Goal: Information Seeking & Learning: Learn about a topic

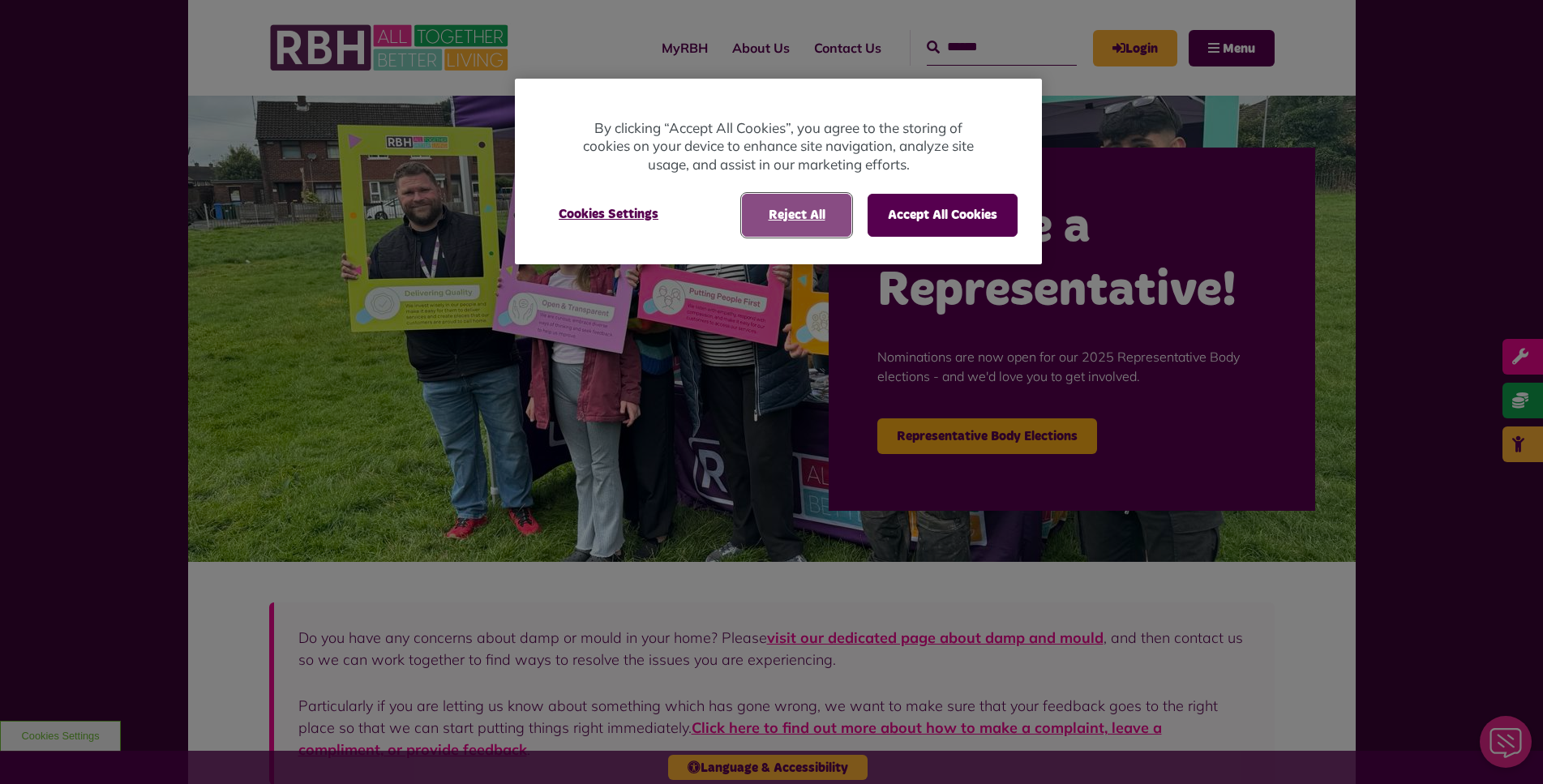
click at [786, 197] on button "Reject All" at bounding box center [796, 214] width 109 height 42
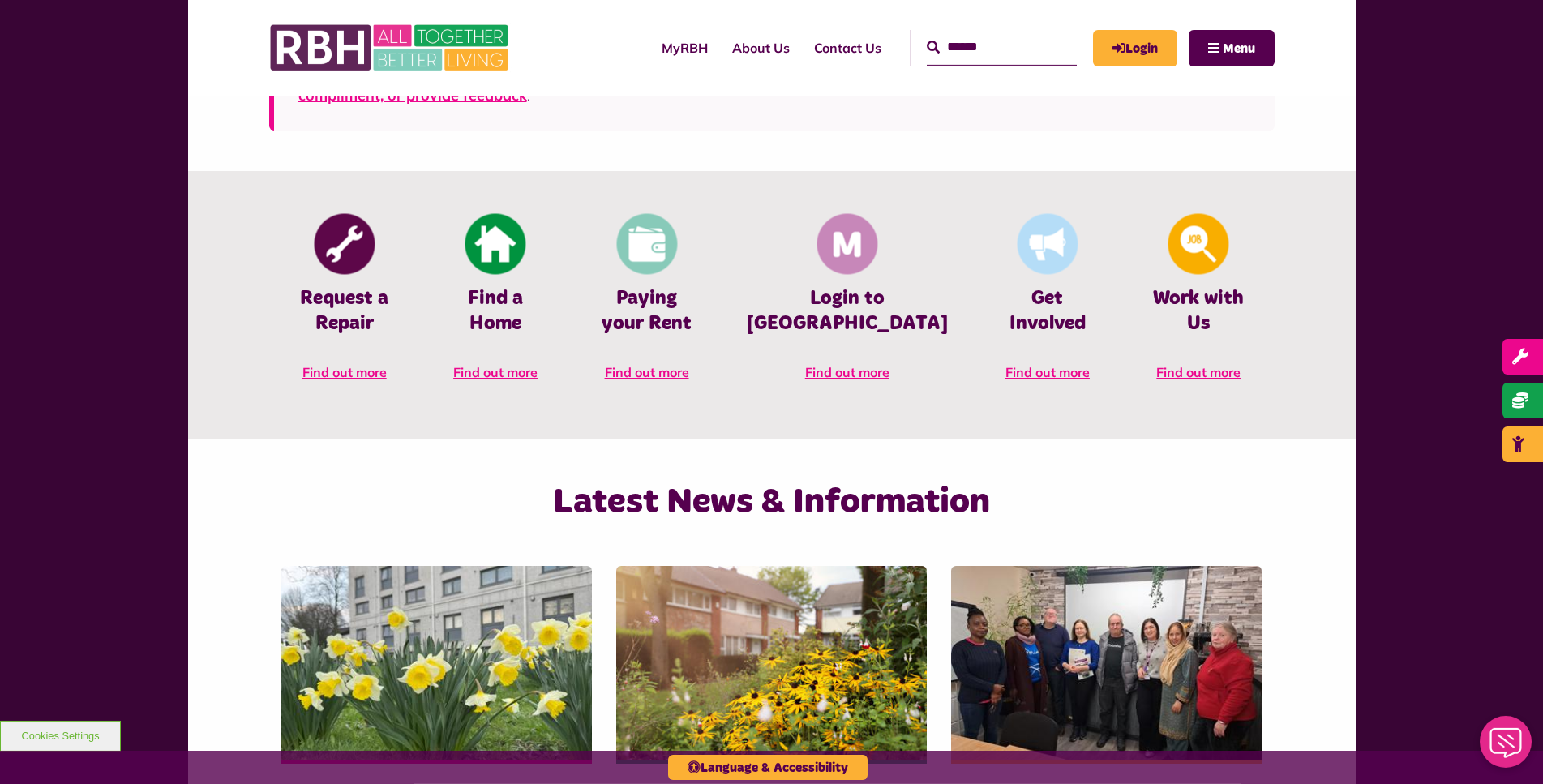
scroll to position [745, 0]
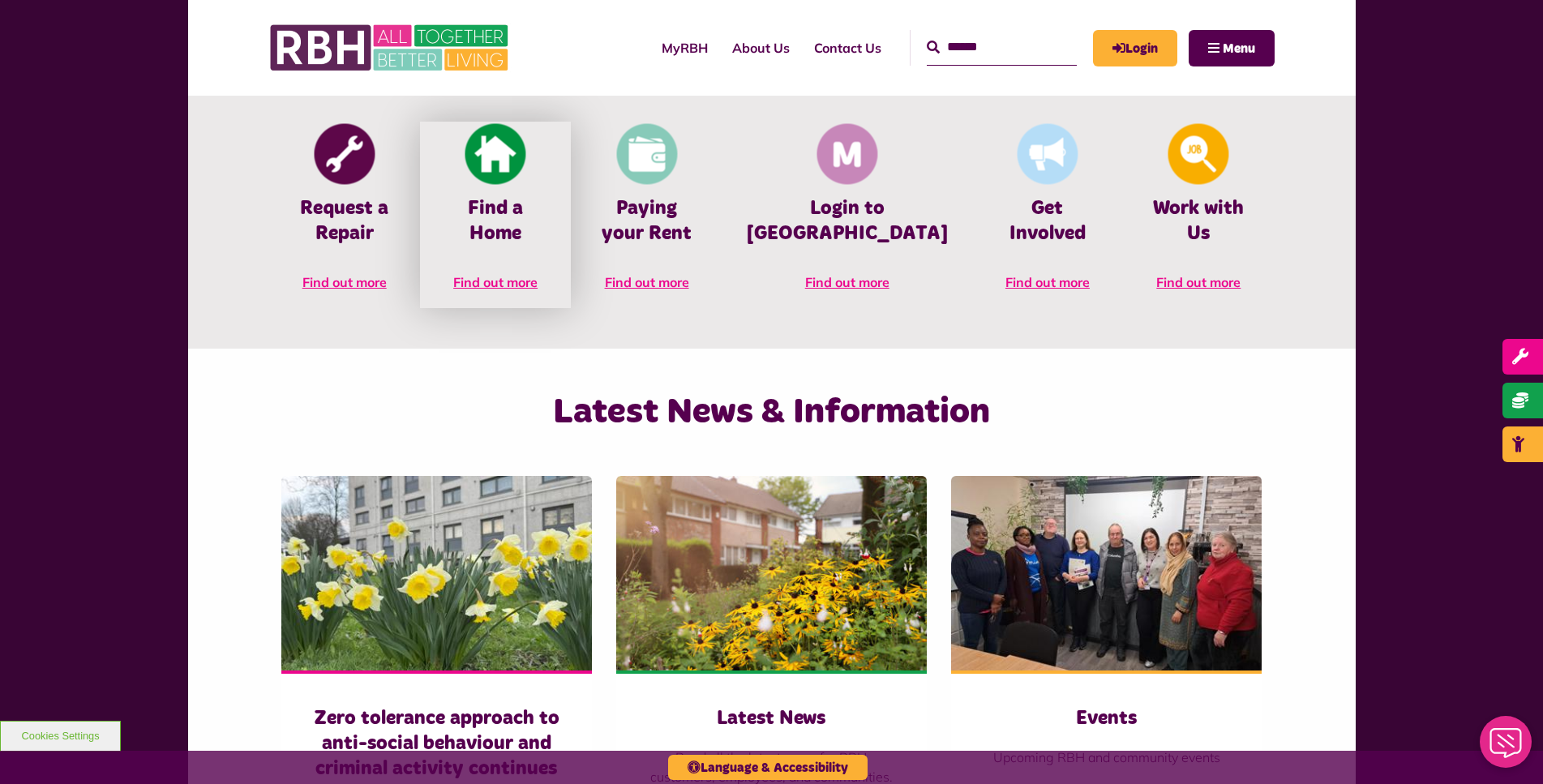
click at [522, 242] on link "Find a Home Find out more" at bounding box center [496, 214] width 150 height 186
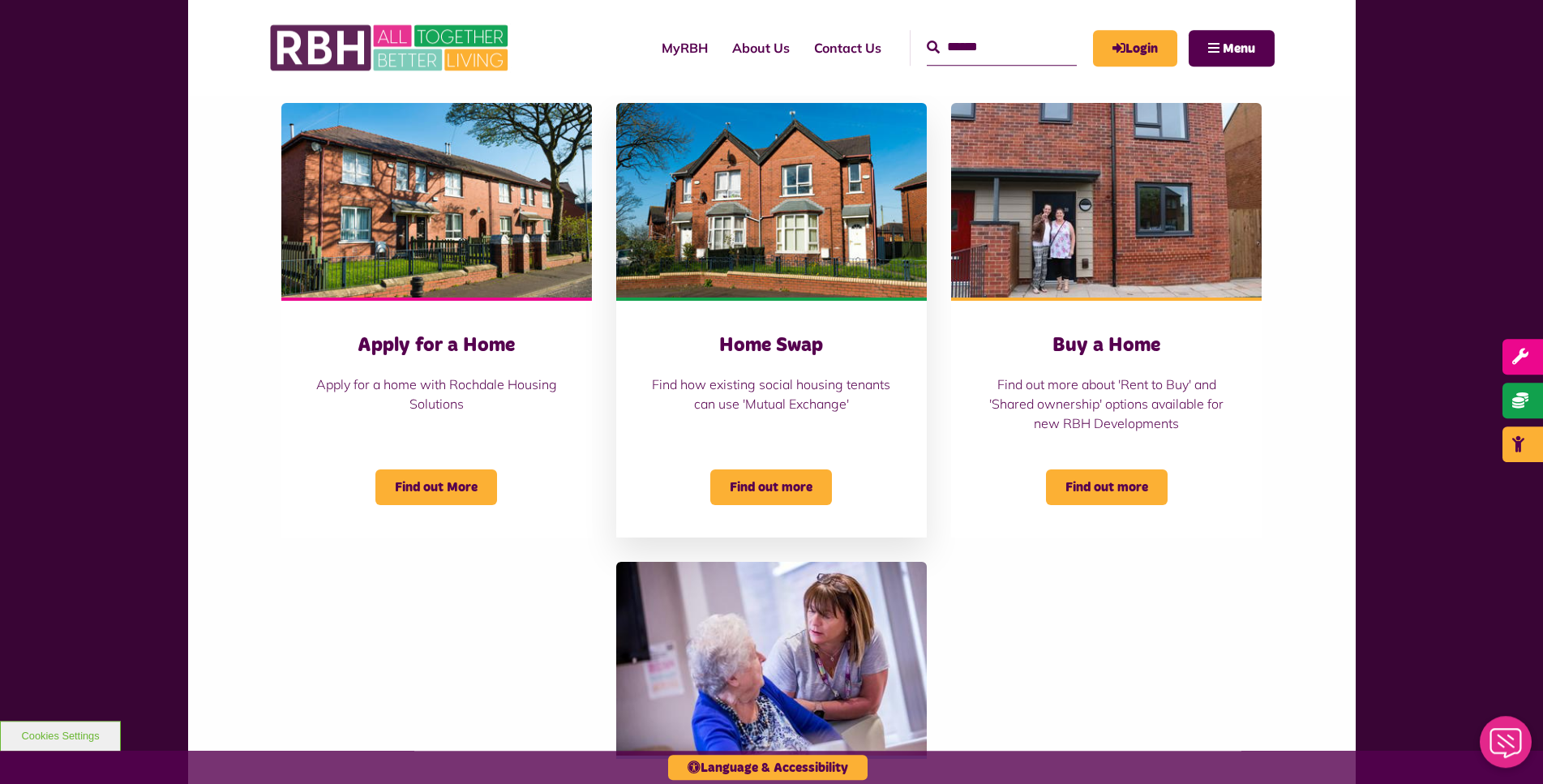
scroll to position [662, 0]
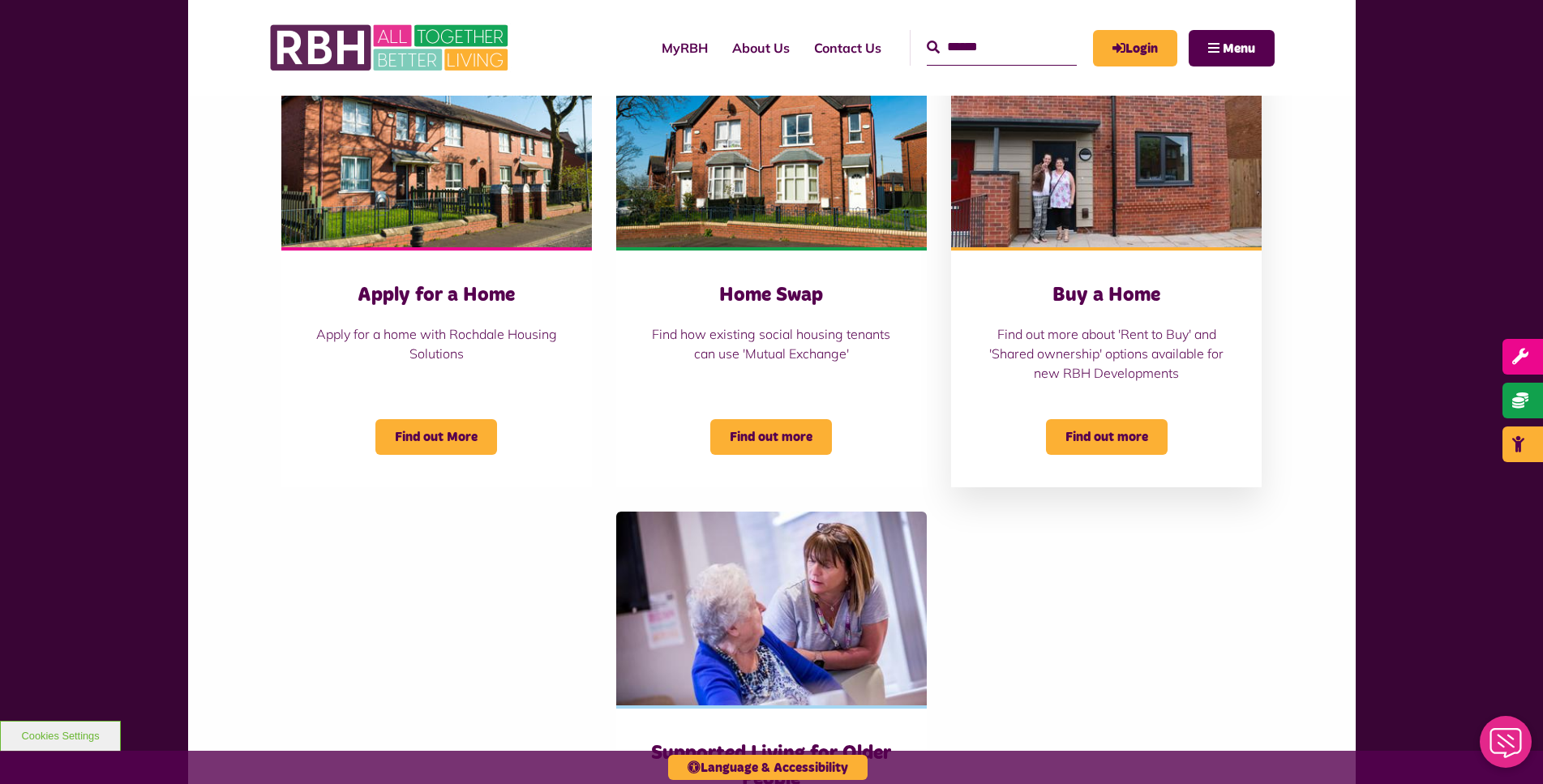
click at [1110, 389] on div "Buy a Home Find out more about 'Rent to Buy' and 'Shared ownership' options ava…" at bounding box center [1106, 340] width 245 height 116
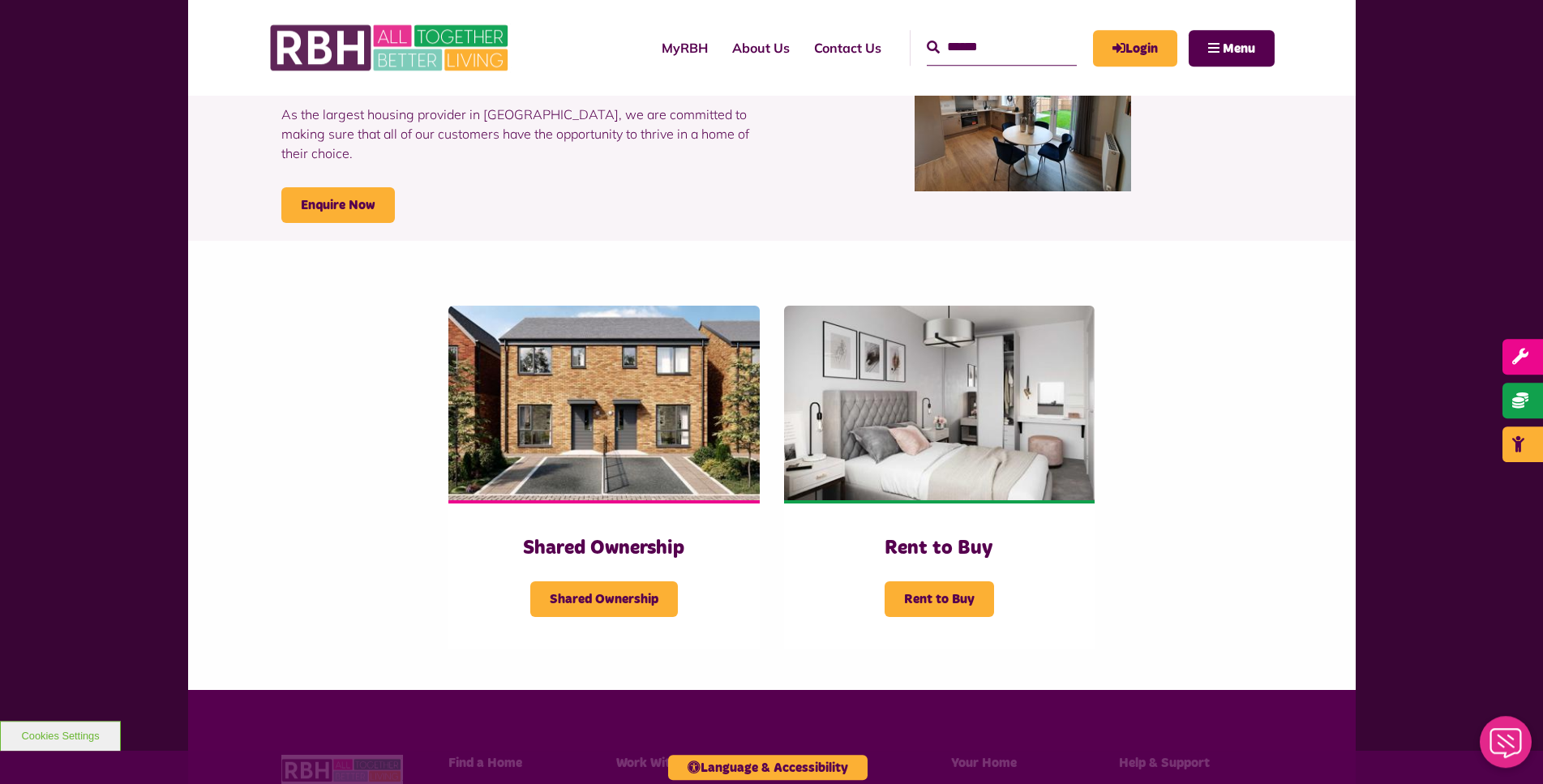
scroll to position [331, 0]
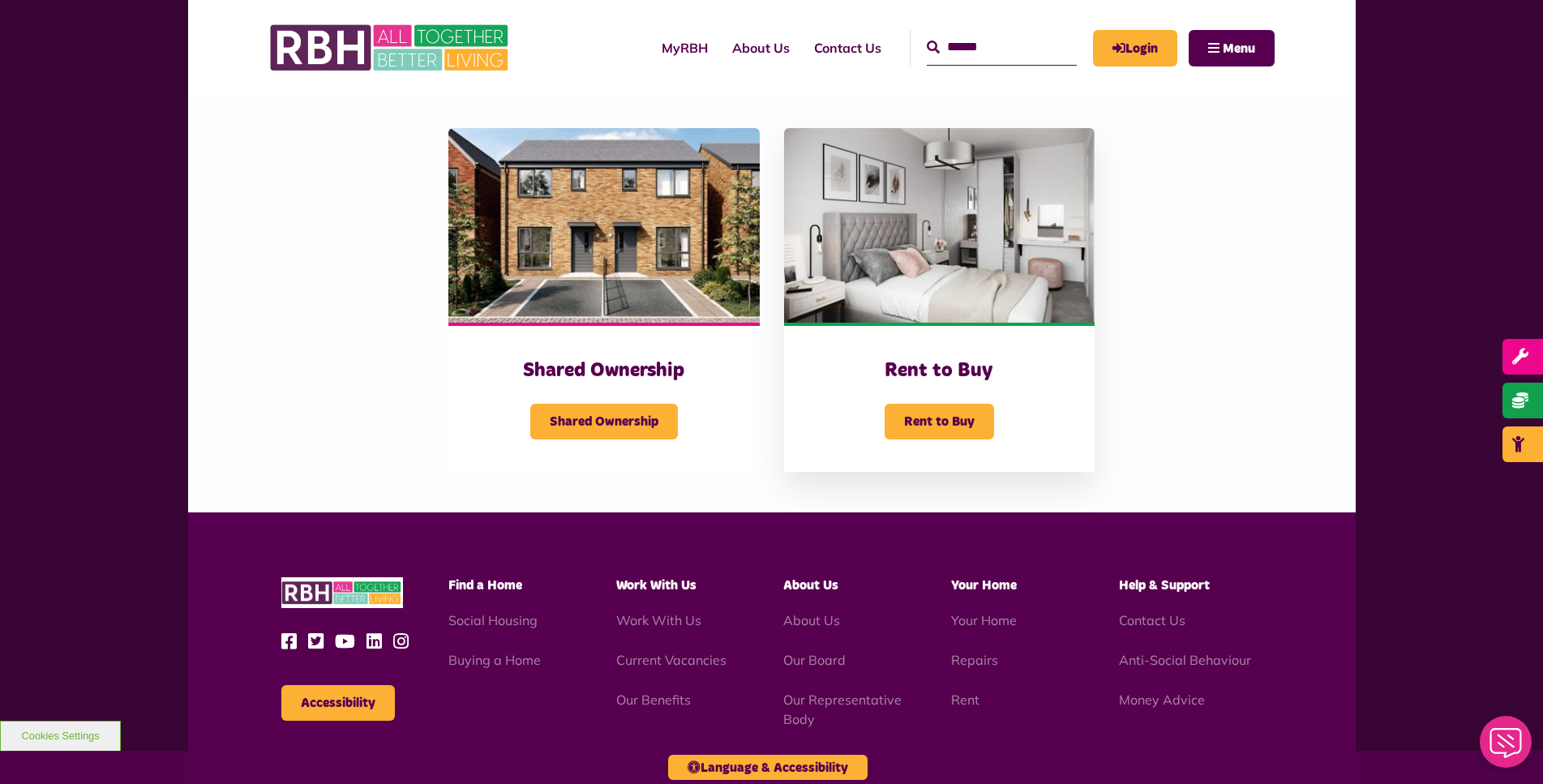
click at [918, 389] on div "Rent to Buy" at bounding box center [939, 412] width 245 height 56
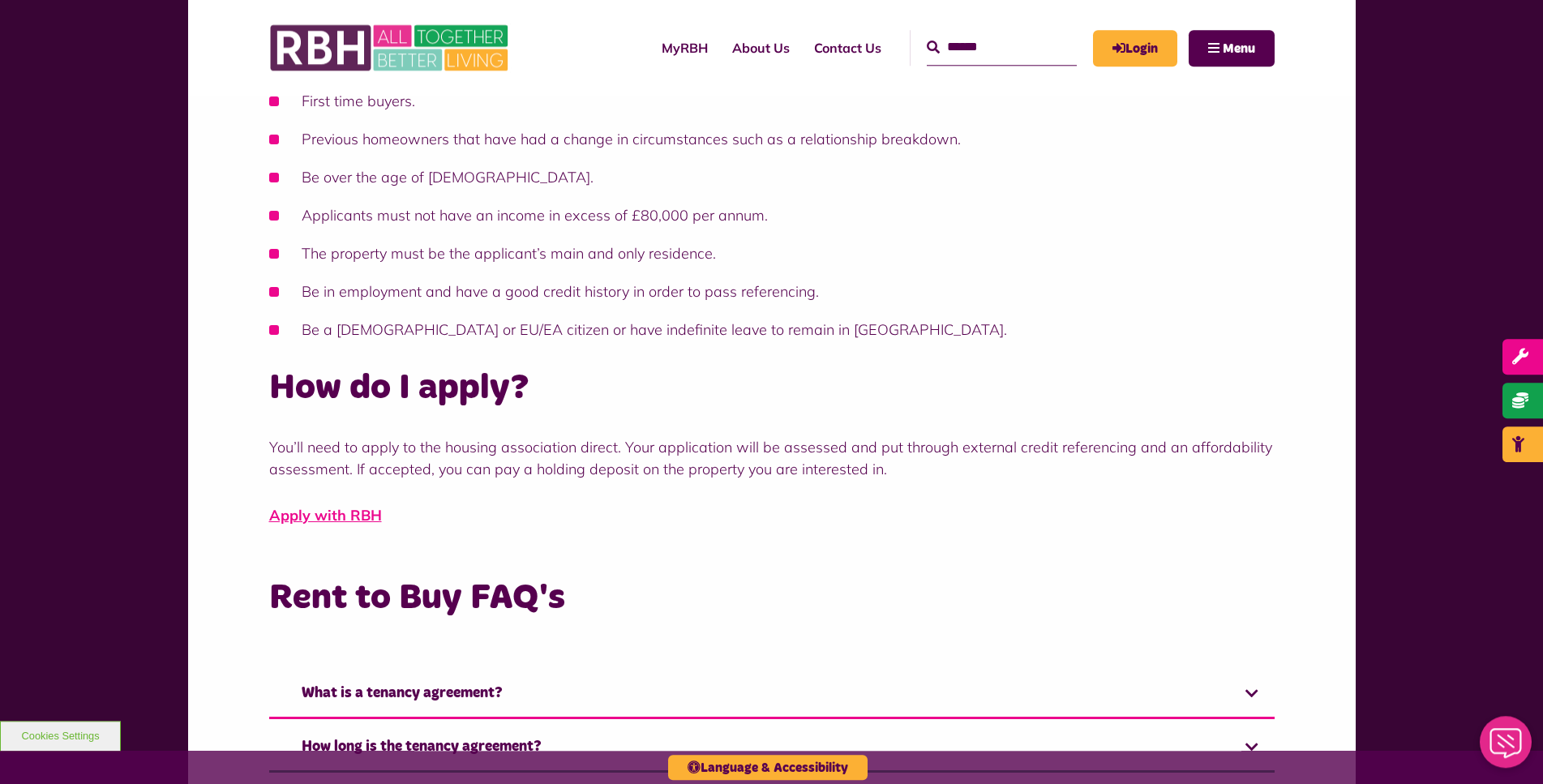
scroll to position [745, 0]
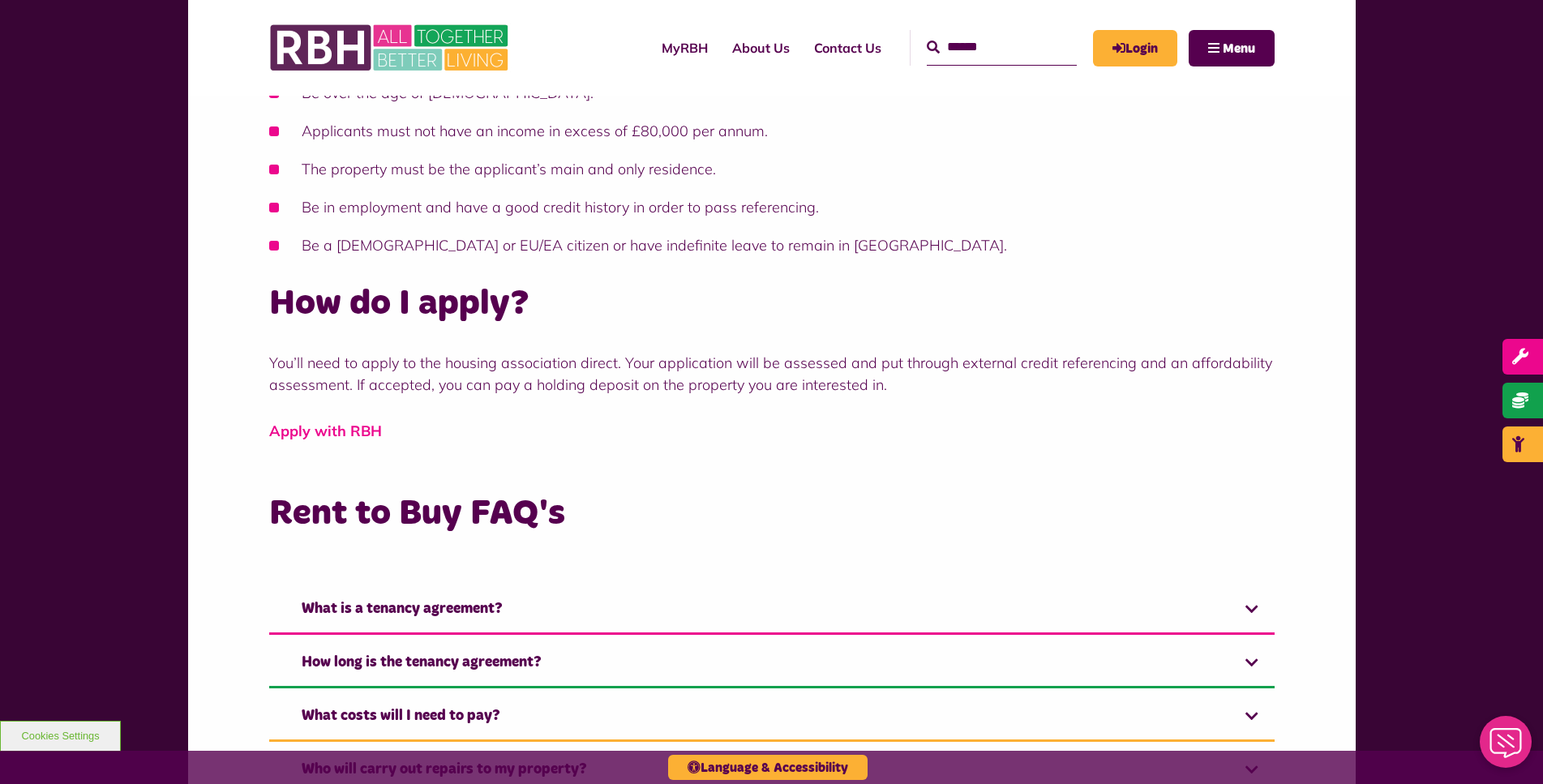
click at [355, 434] on link "Apply with RBH" at bounding box center [325, 431] width 113 height 19
click at [333, 431] on link "Apply with RBH" at bounding box center [325, 431] width 113 height 19
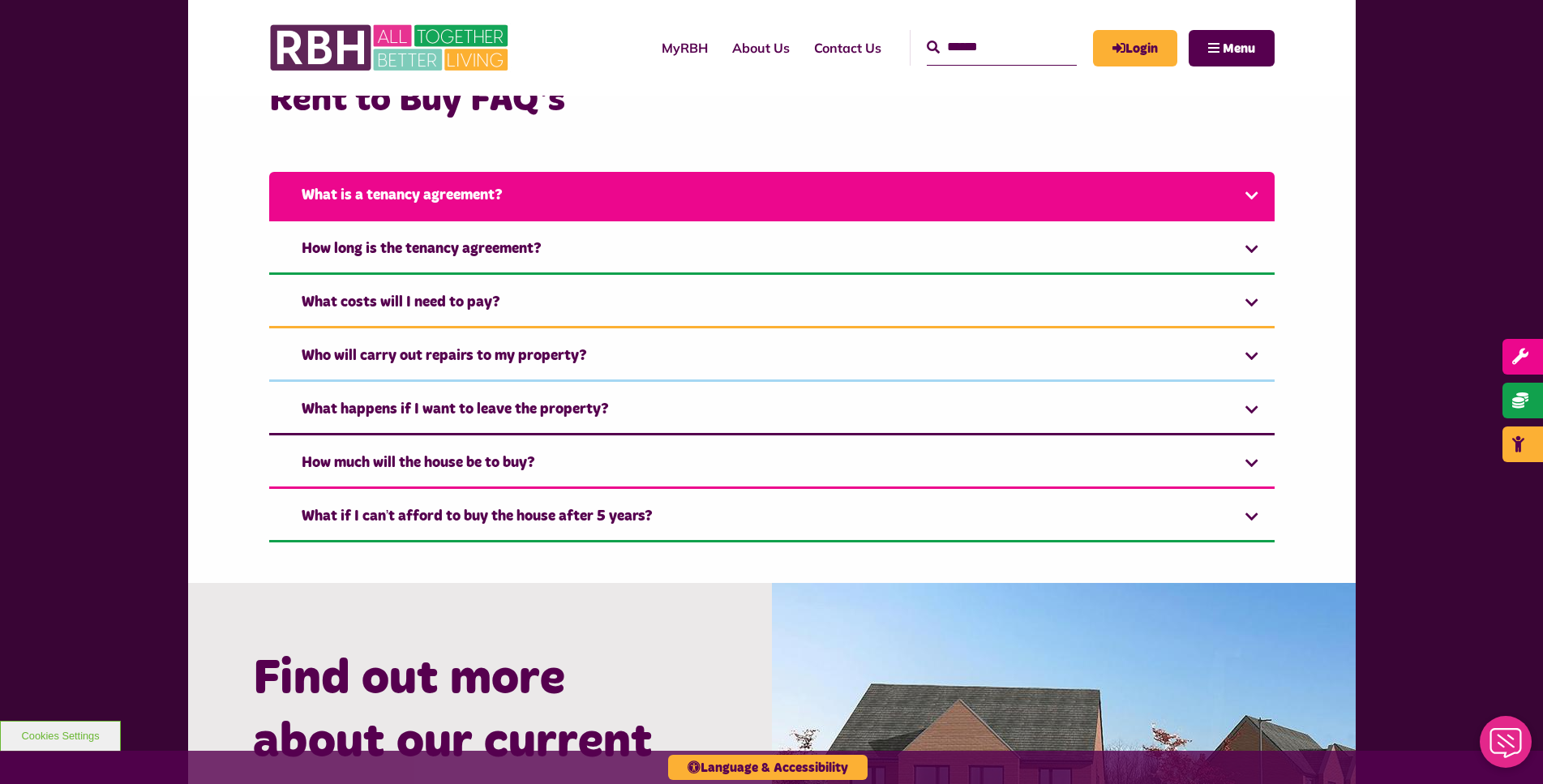
click at [598, 215] on link "What is a tenancy agreement?" at bounding box center [772, 196] width 1006 height 50
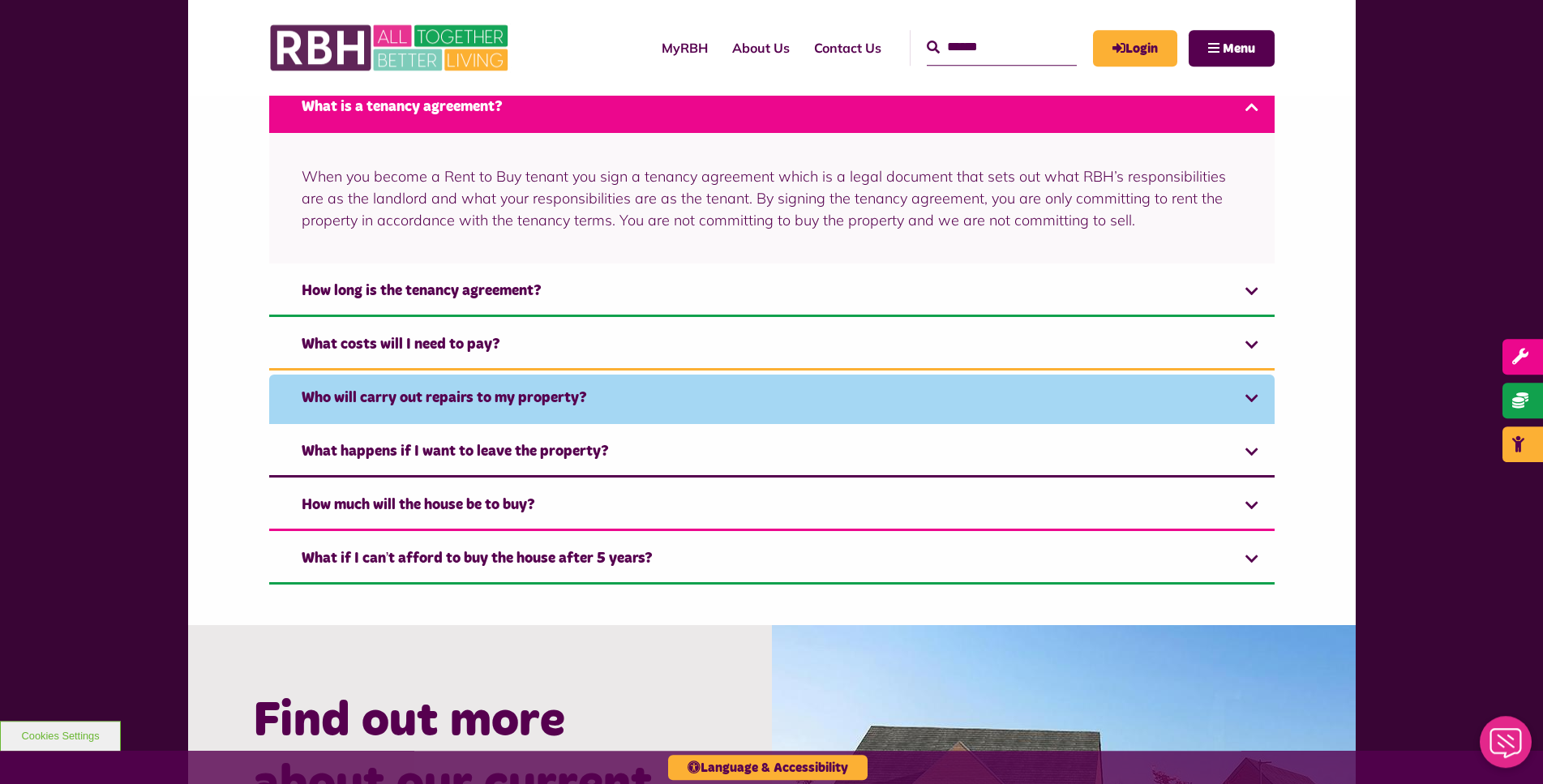
scroll to position [1241, 0]
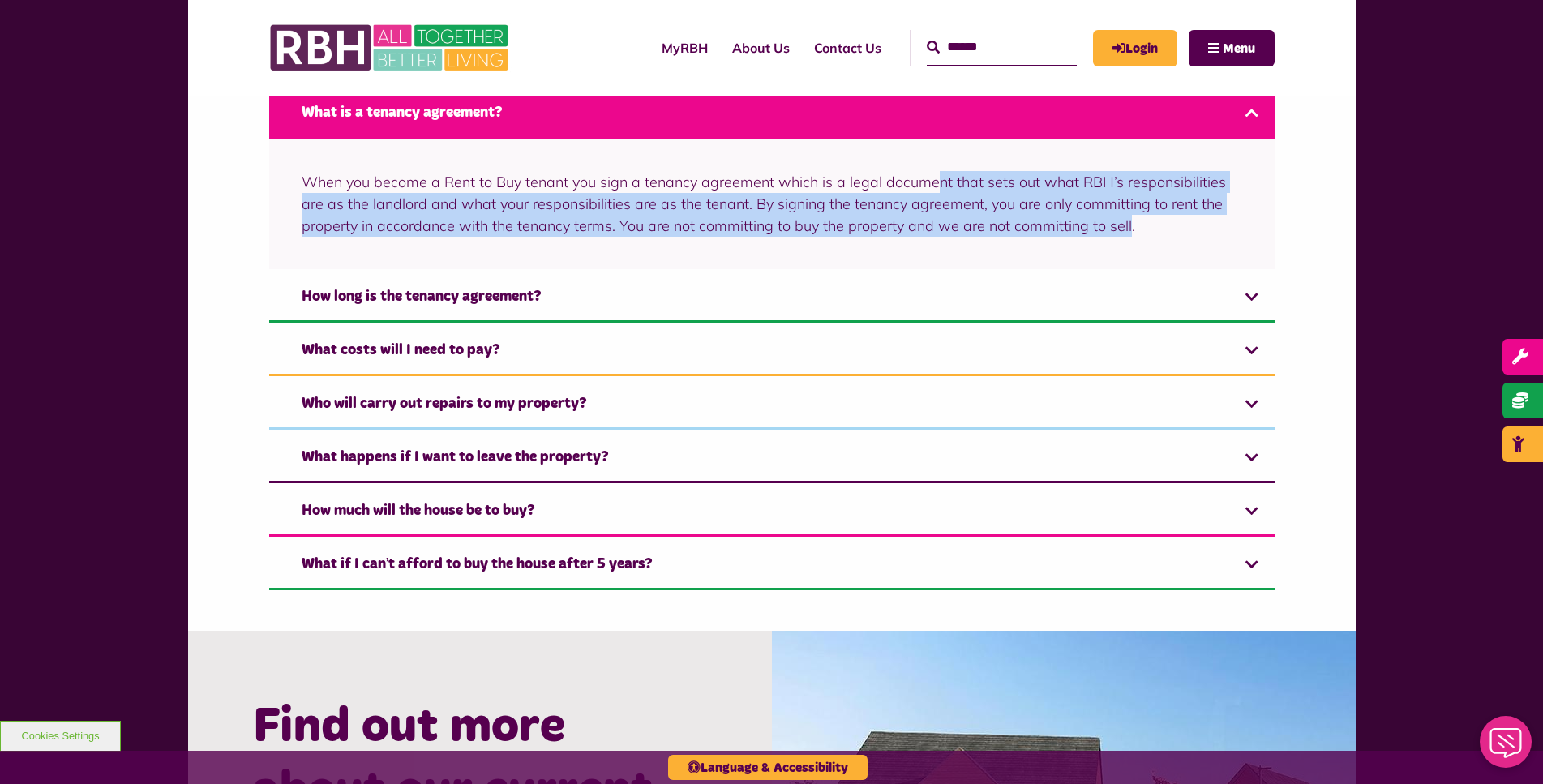
drag, startPoint x: 1125, startPoint y: 227, endPoint x: 930, endPoint y: 165, distance: 204.6
click at [930, 165] on div "When you become a Rent to Buy tenant you sign a tenancy agreement which is a le…" at bounding box center [772, 203] width 1006 height 131
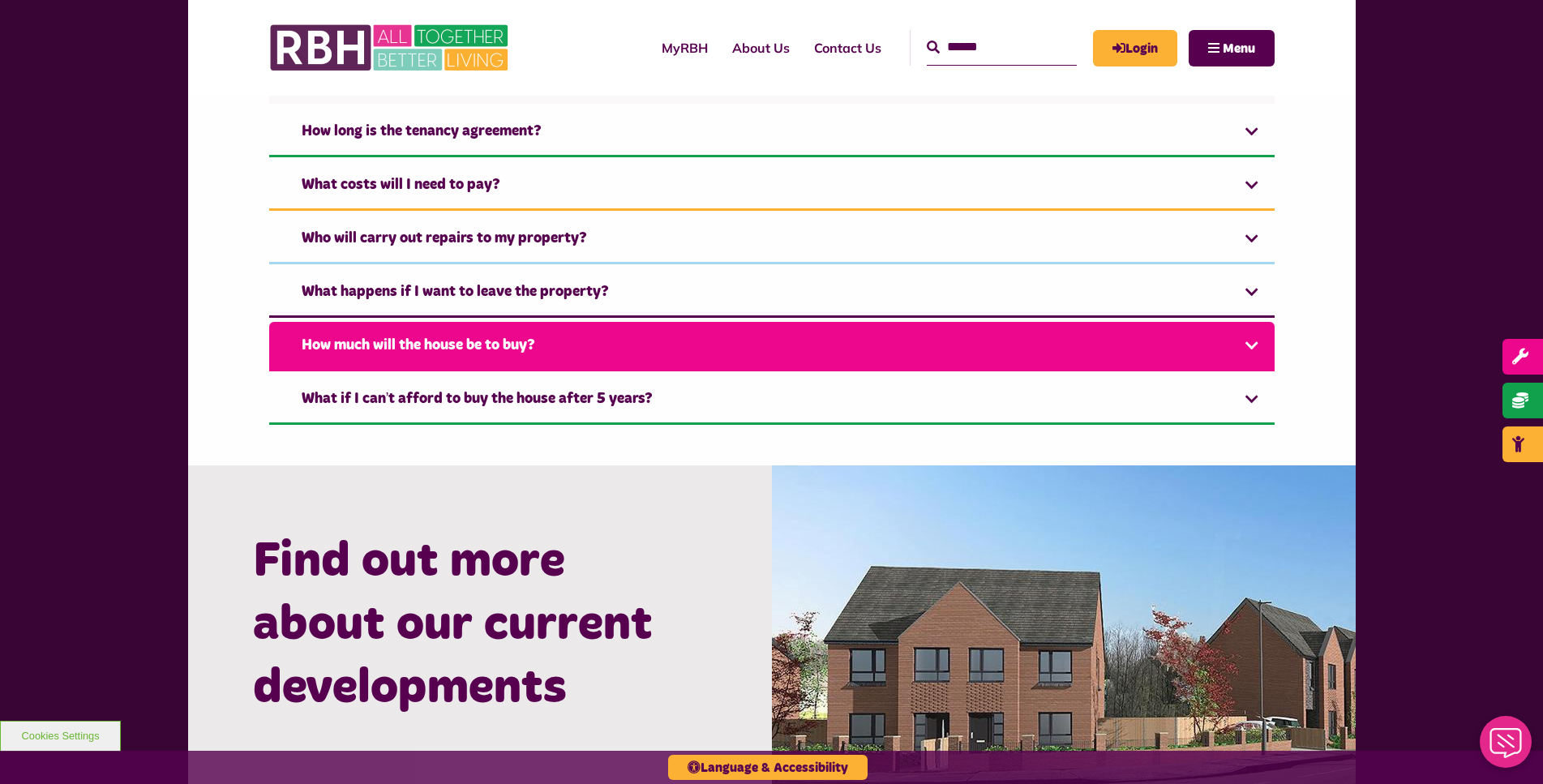
click at [702, 353] on link "How much will the house be to buy?" at bounding box center [772, 346] width 1006 height 50
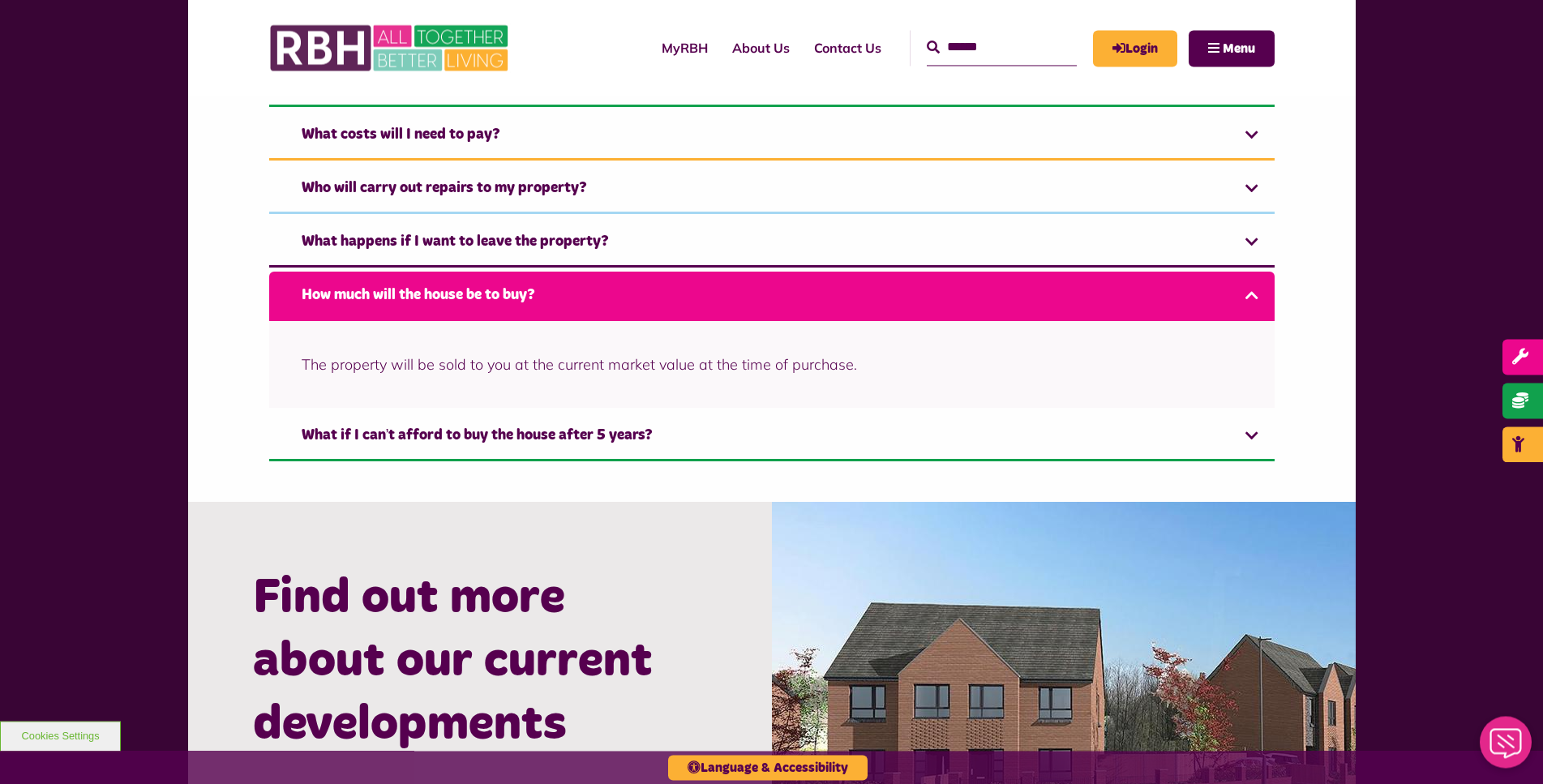
scroll to position [1276, 0]
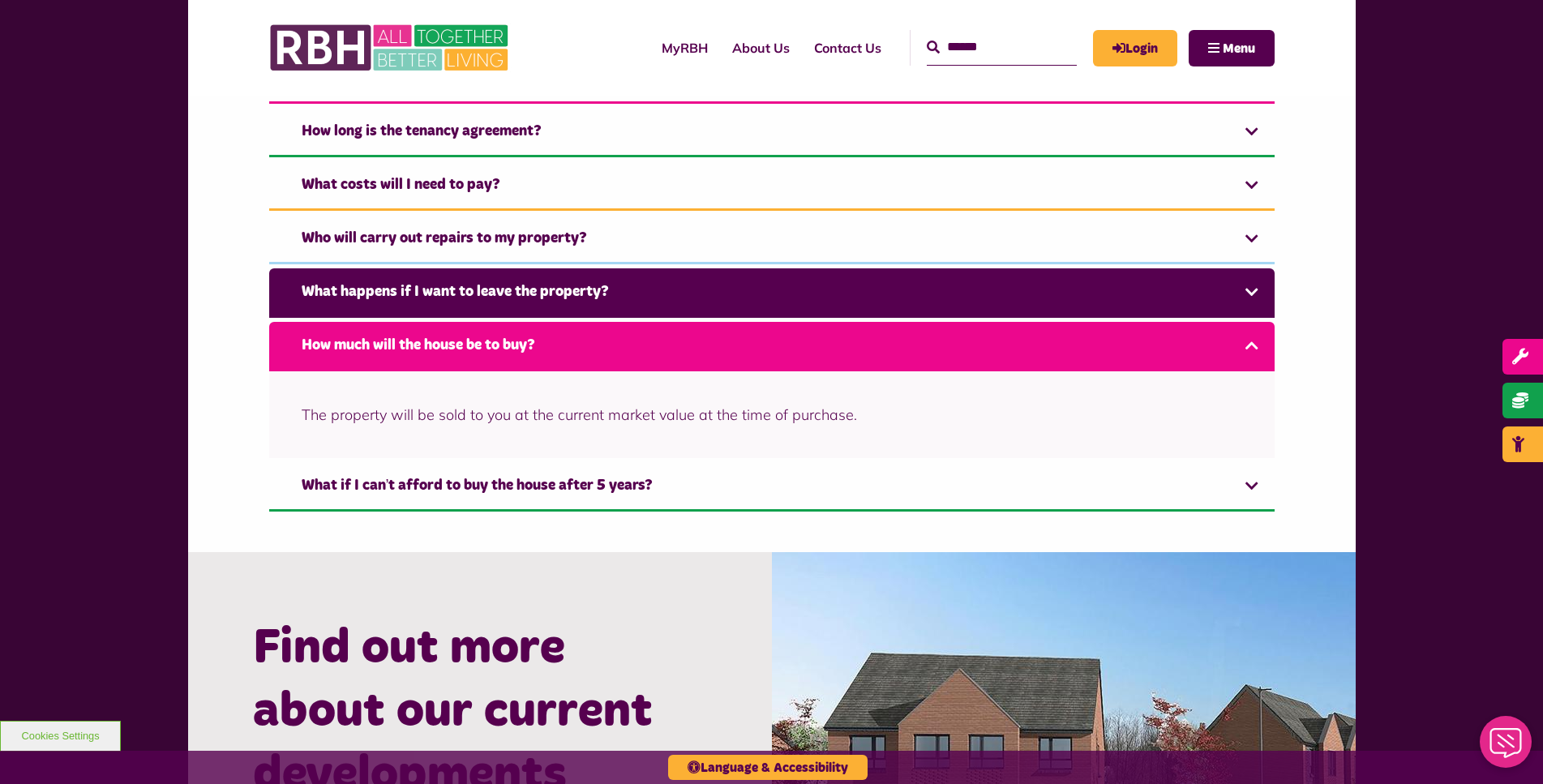
click at [949, 285] on link "What happens if I want to leave the property?" at bounding box center [772, 292] width 1006 height 50
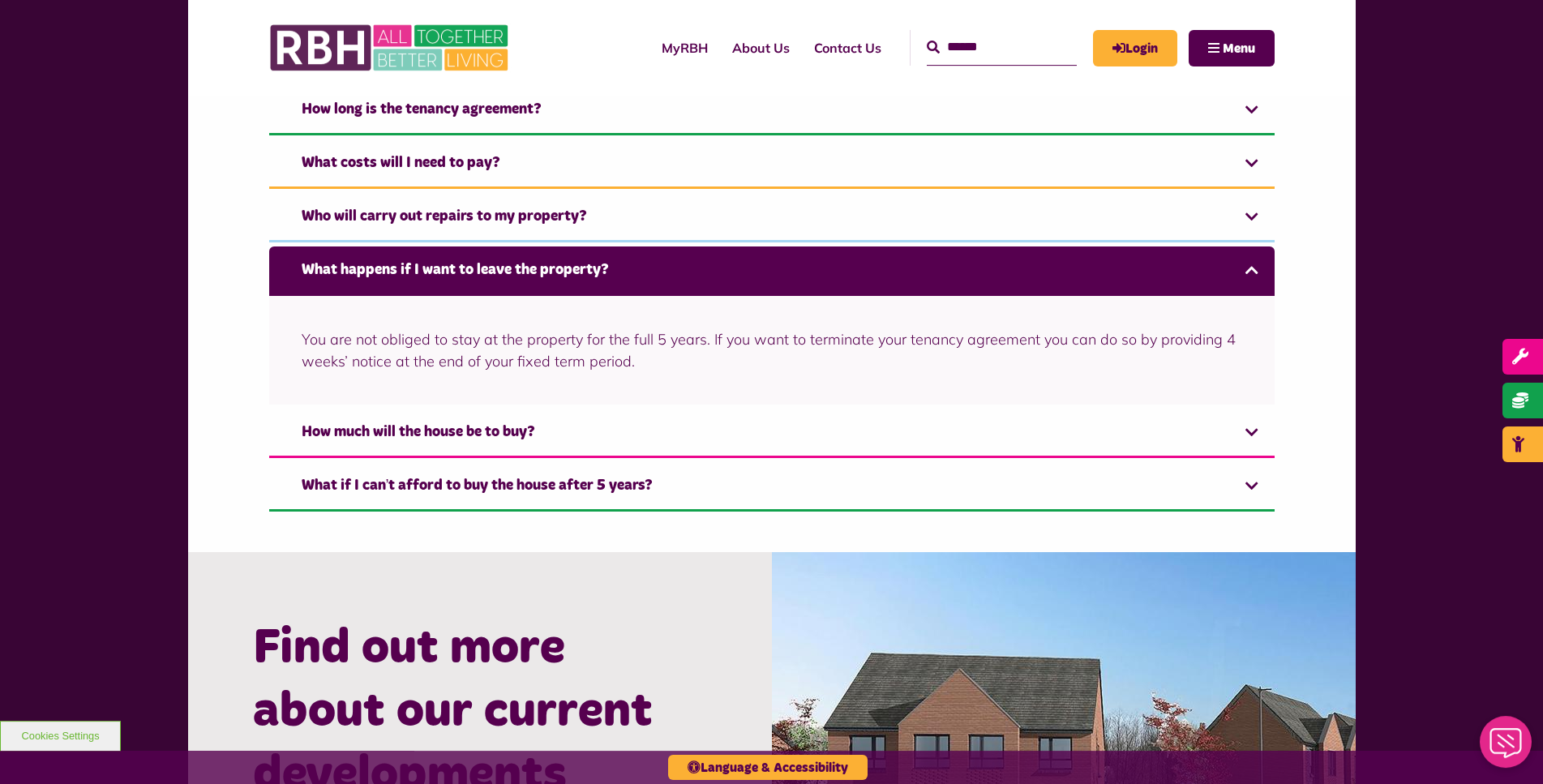
scroll to position [1294, 0]
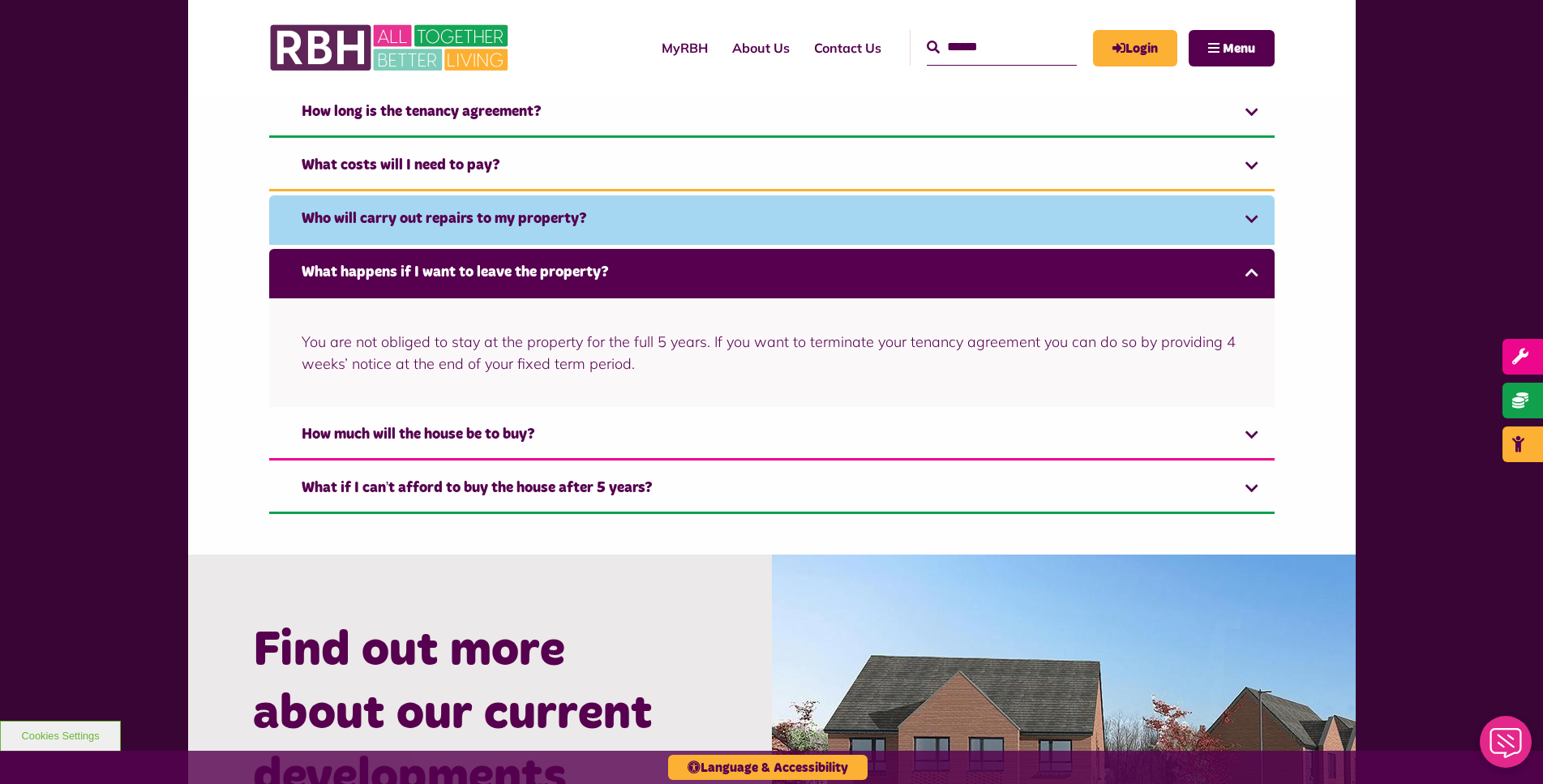
click at [1130, 212] on link "Who will carry out repairs to my property?" at bounding box center [772, 220] width 1006 height 50
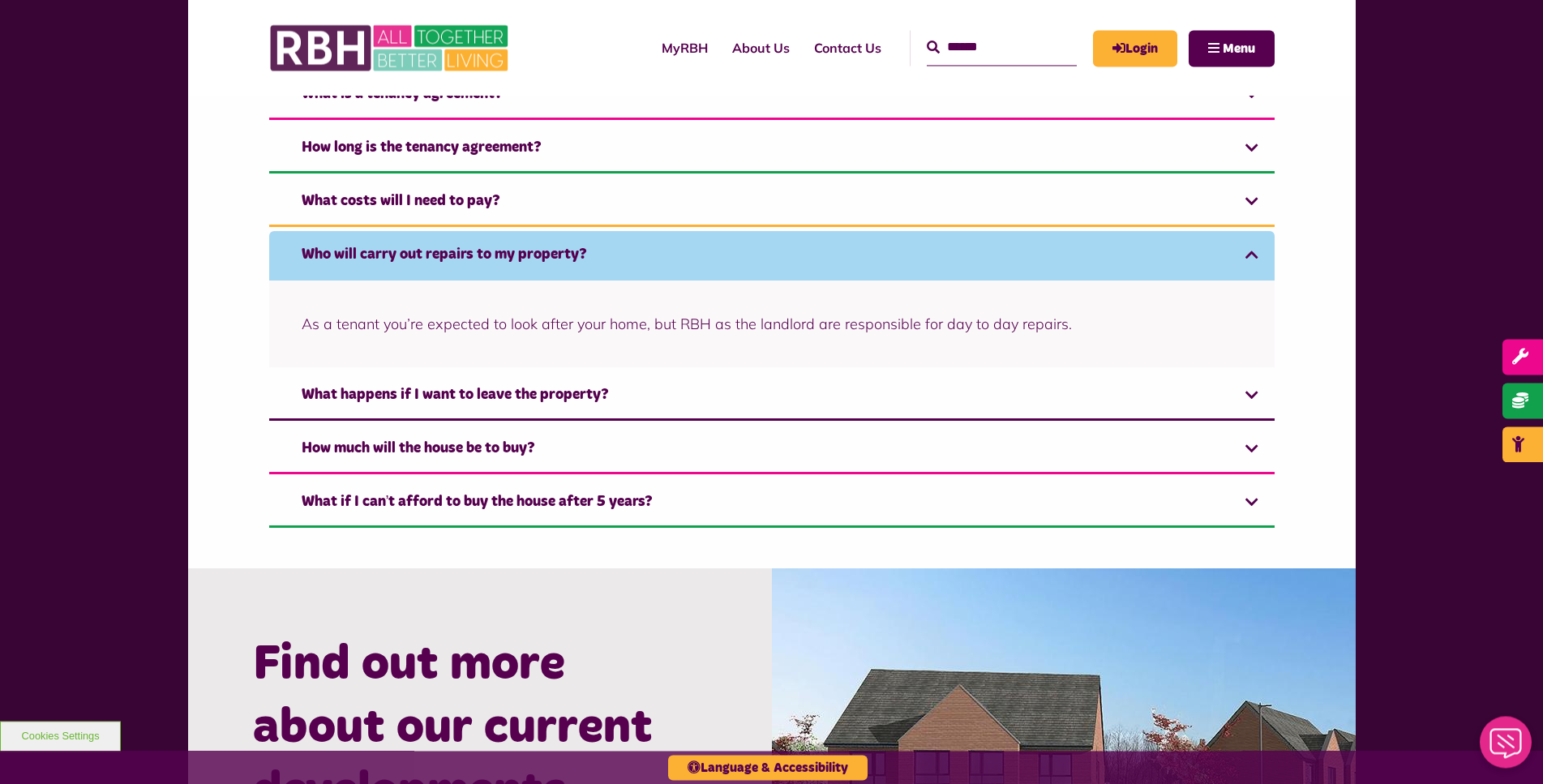
scroll to position [1256, 0]
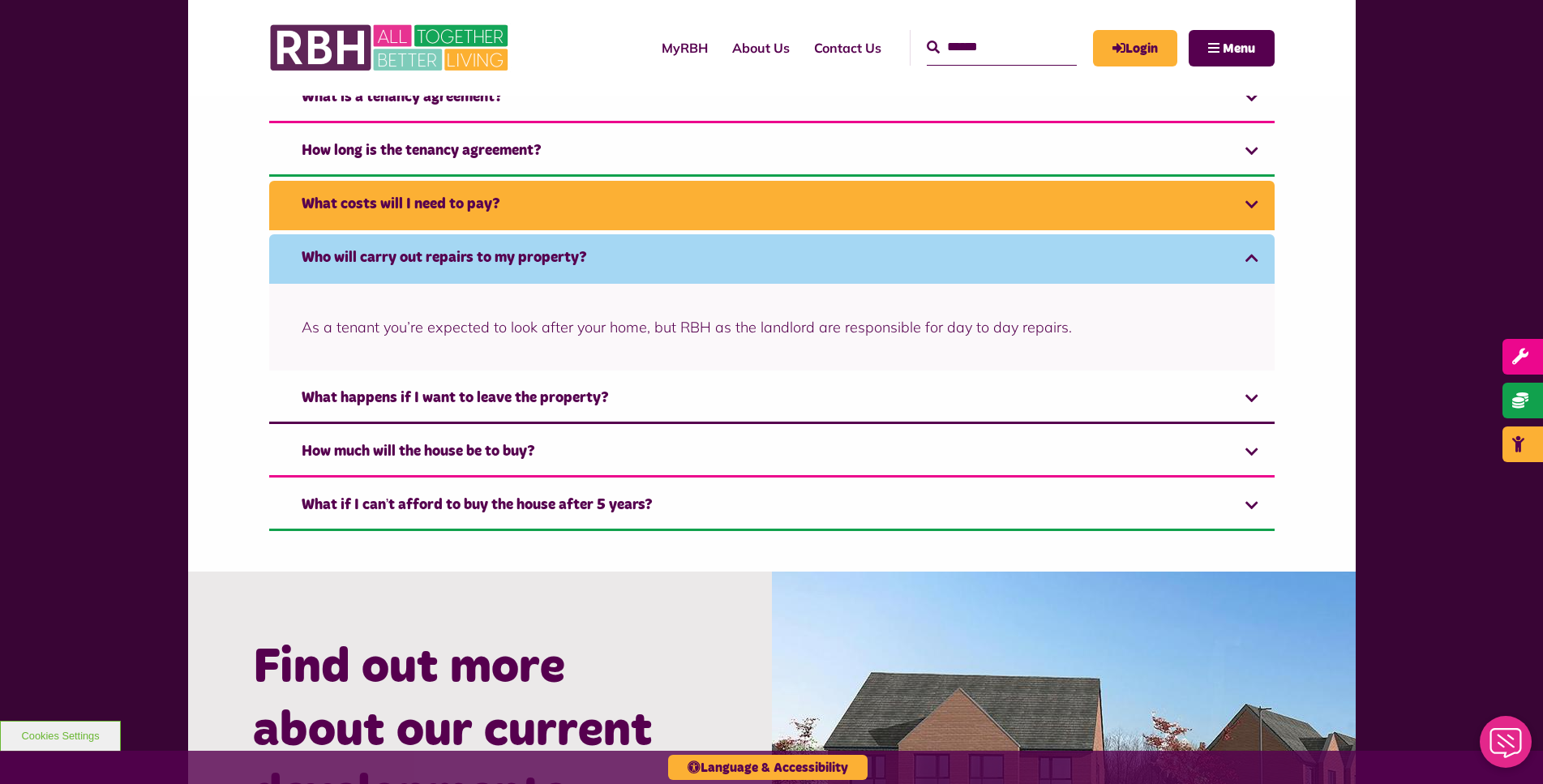
click at [1024, 191] on link "What costs will I need to pay?" at bounding box center [772, 205] width 1006 height 50
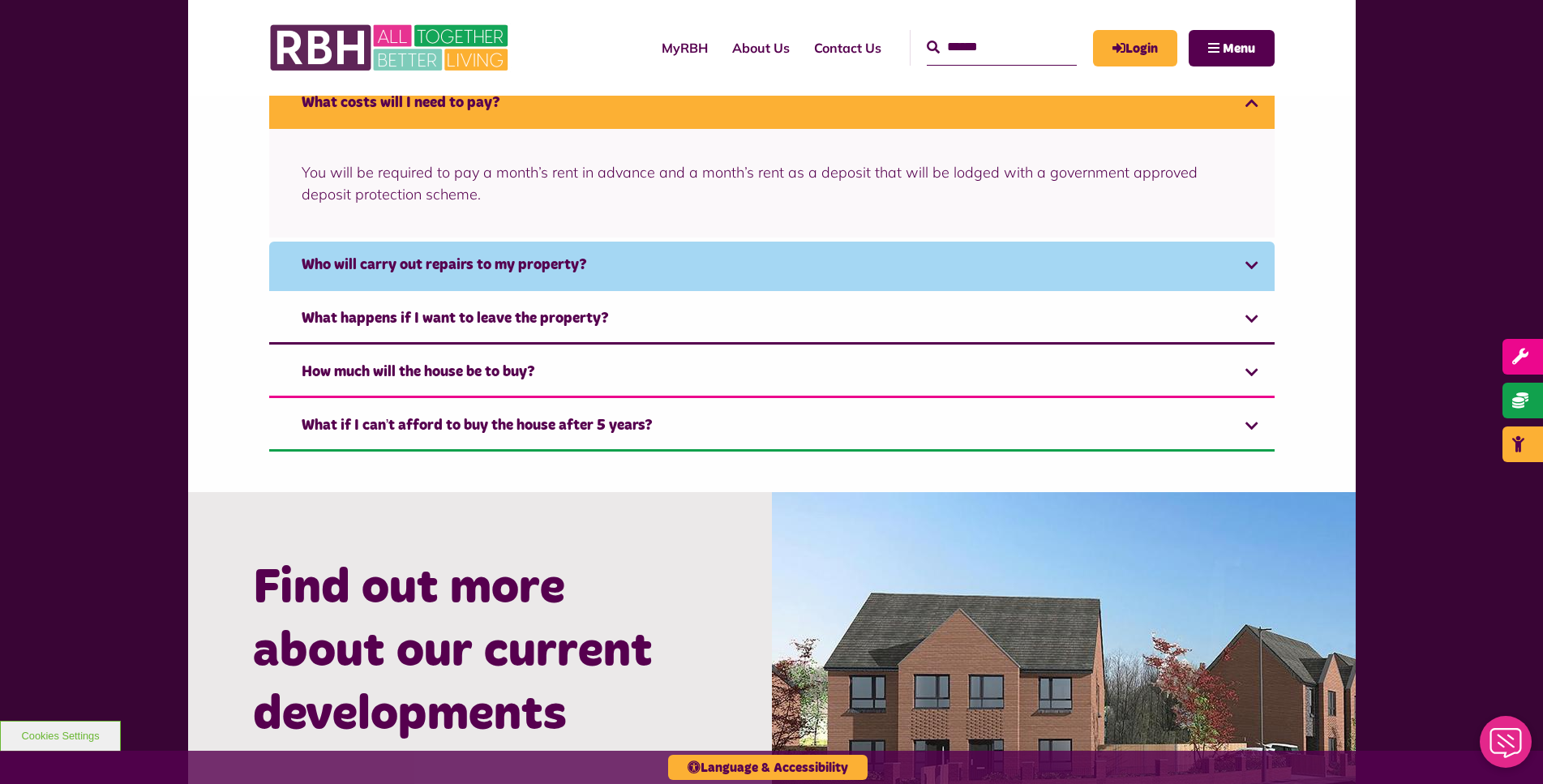
scroll to position [1275, 0]
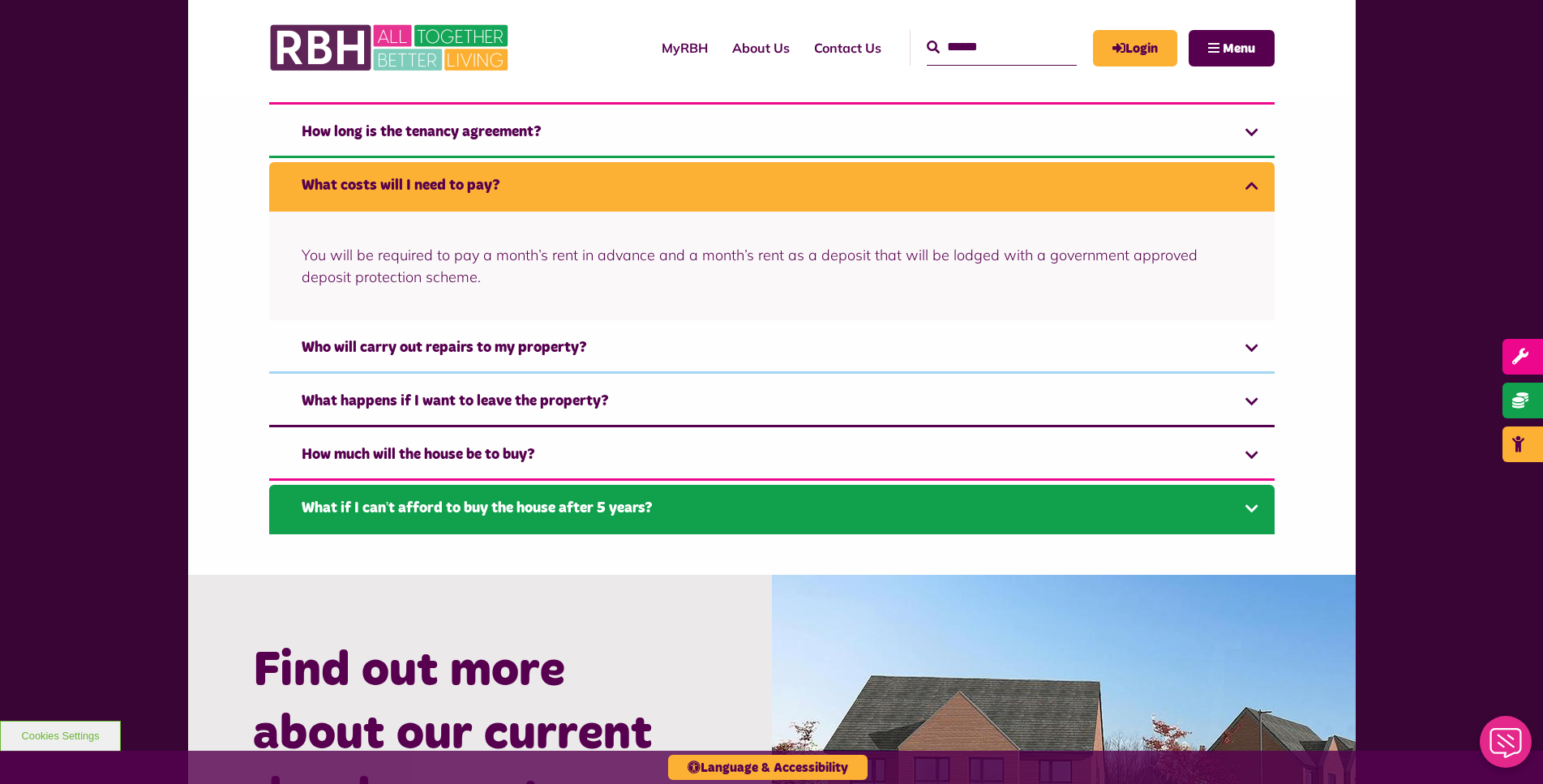
click at [923, 494] on link "What if I can’t afford to buy the house after 5 years?" at bounding box center [772, 510] width 1006 height 50
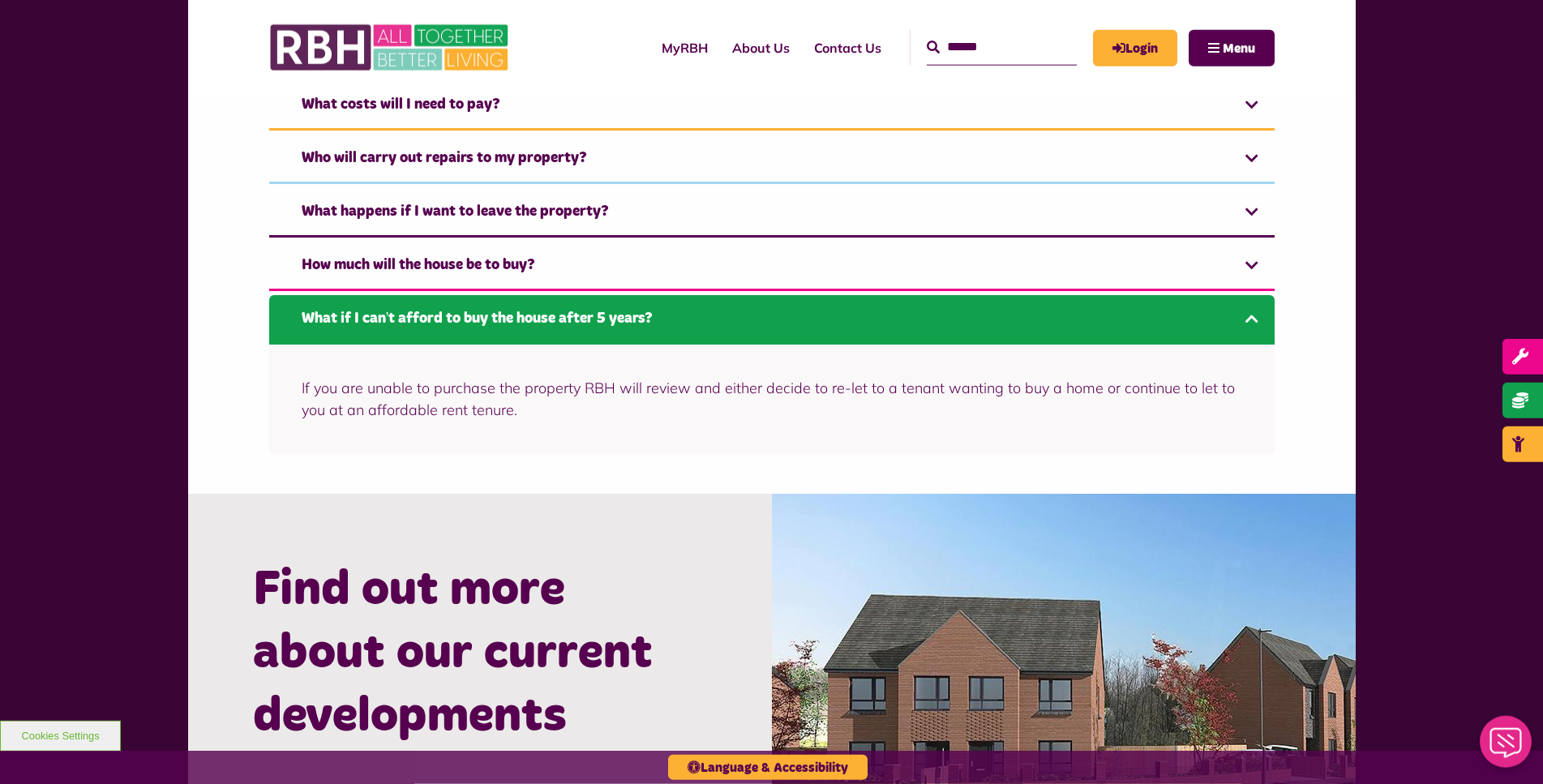
scroll to position [1328, 0]
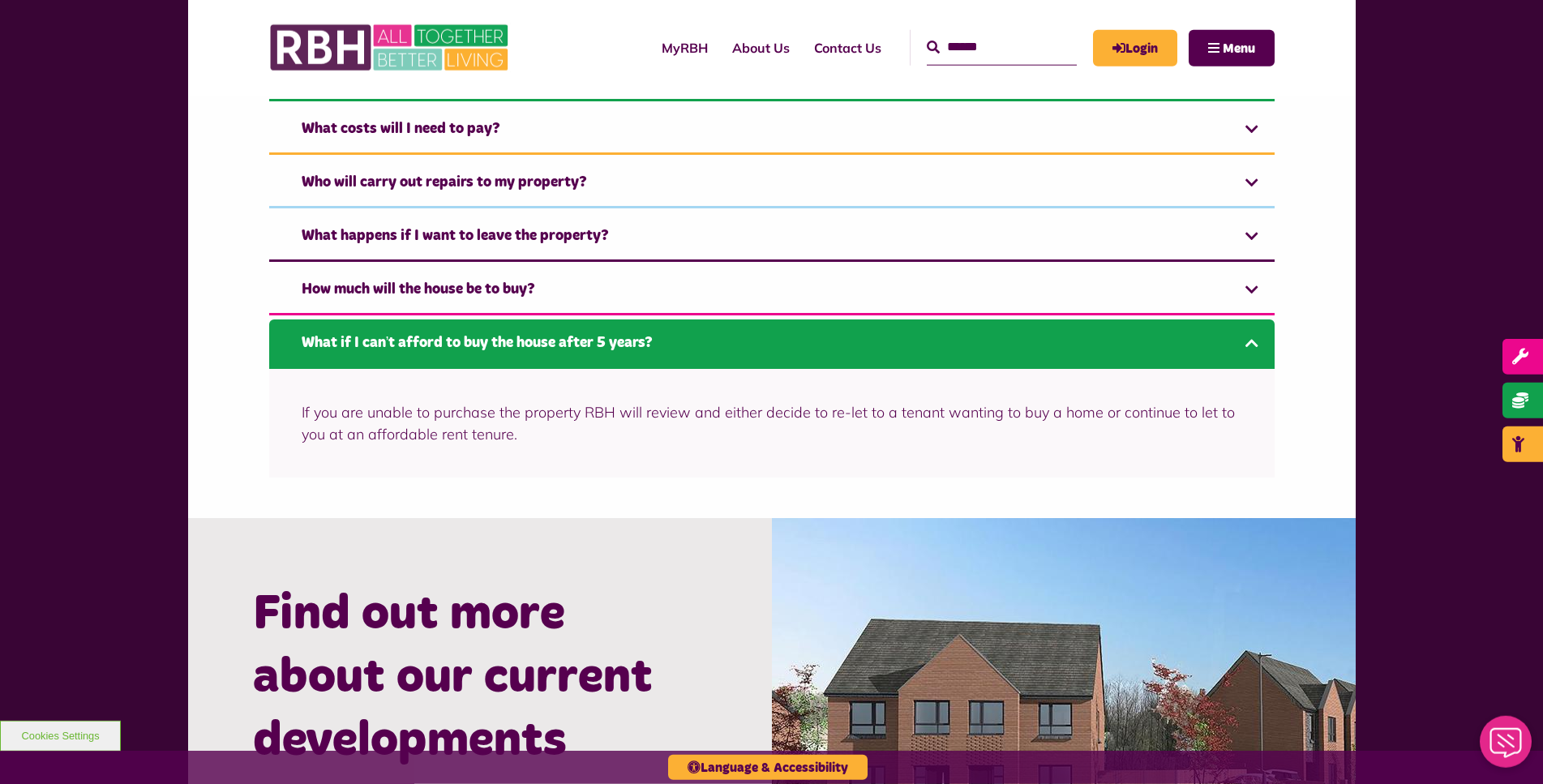
drag, startPoint x: 697, startPoint y: 531, endPoint x: 693, endPoint y: 496, distance: 35.2
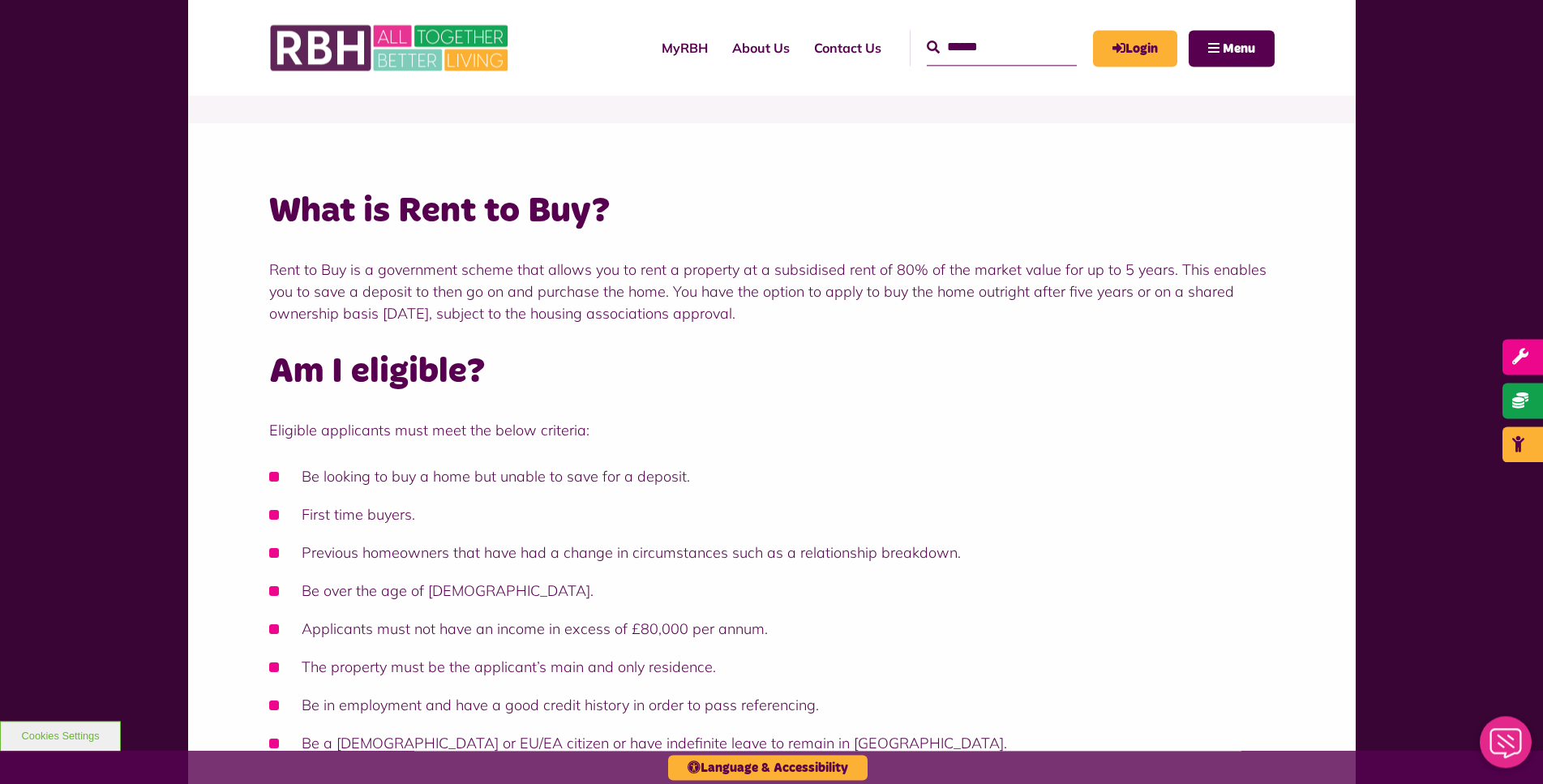
drag, startPoint x: 678, startPoint y: 545, endPoint x: 653, endPoint y: 293, distance: 253.2
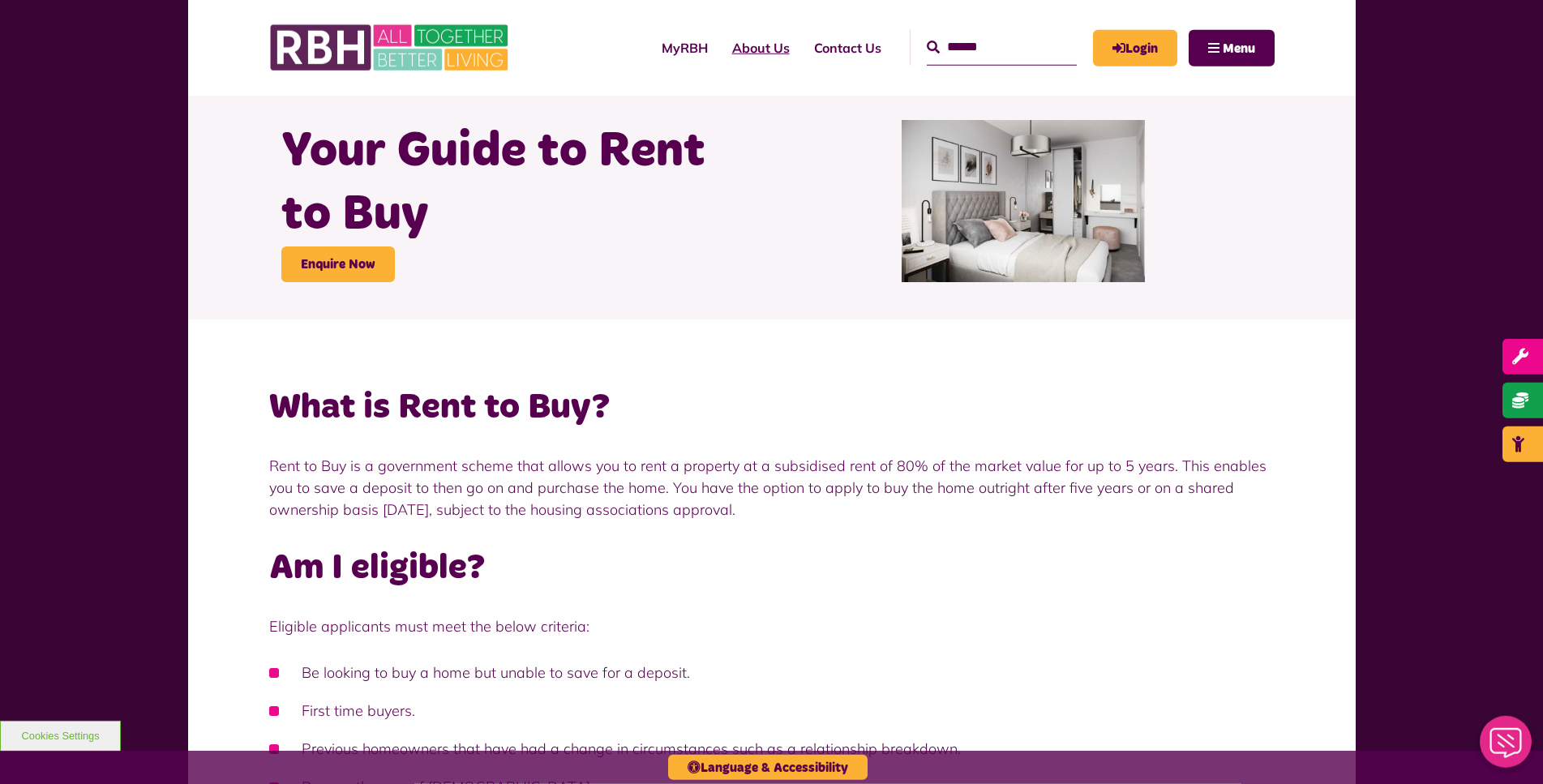
scroll to position [47, 0]
